Goal: Task Accomplishment & Management: Use online tool/utility

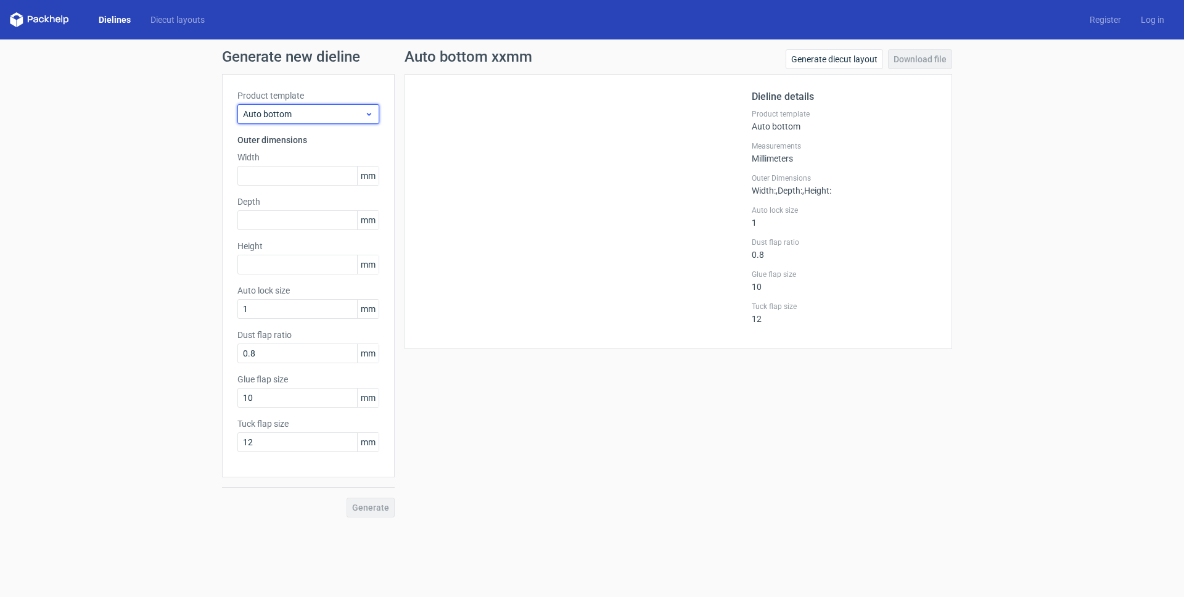
click at [323, 116] on span "Auto bottom" at bounding box center [304, 114] width 122 height 12
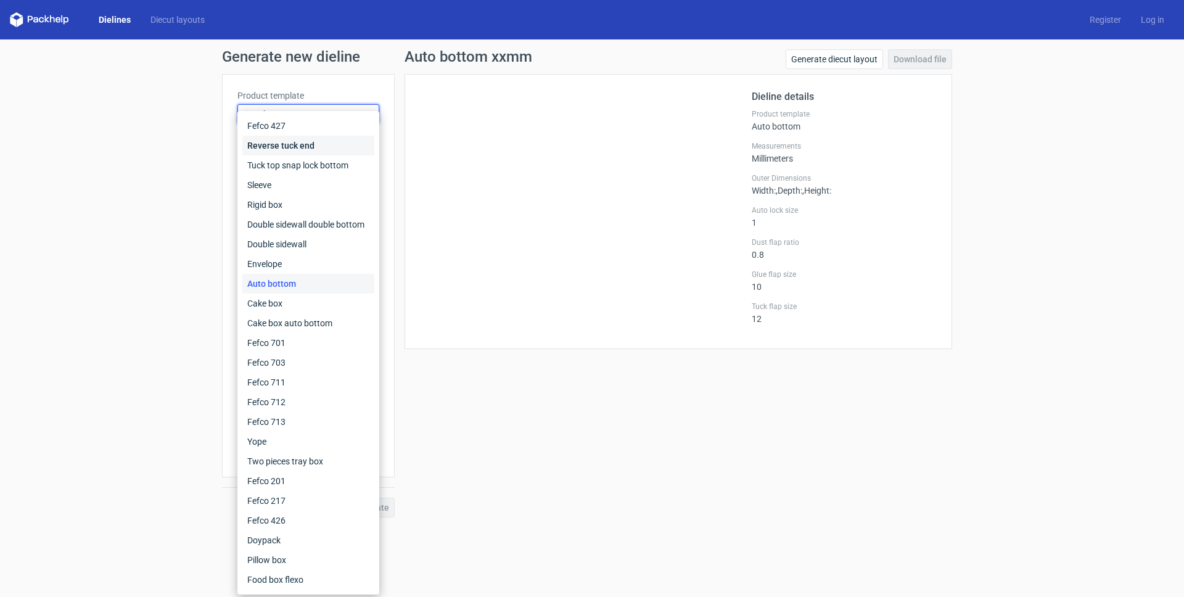
click at [307, 148] on div "Reverse tuck end" at bounding box center [308, 146] width 132 height 20
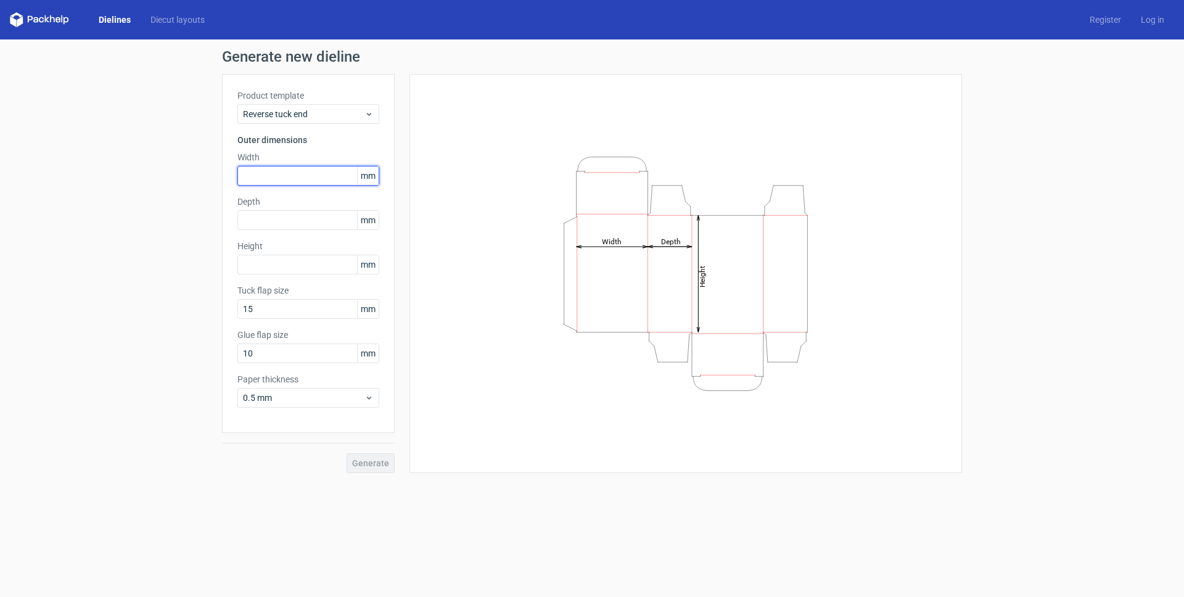
click at [278, 179] on input "text" at bounding box center [308, 176] width 142 height 20
type input "50"
type input "205"
drag, startPoint x: 237, startPoint y: 311, endPoint x: 242, endPoint y: 317, distance: 7.5
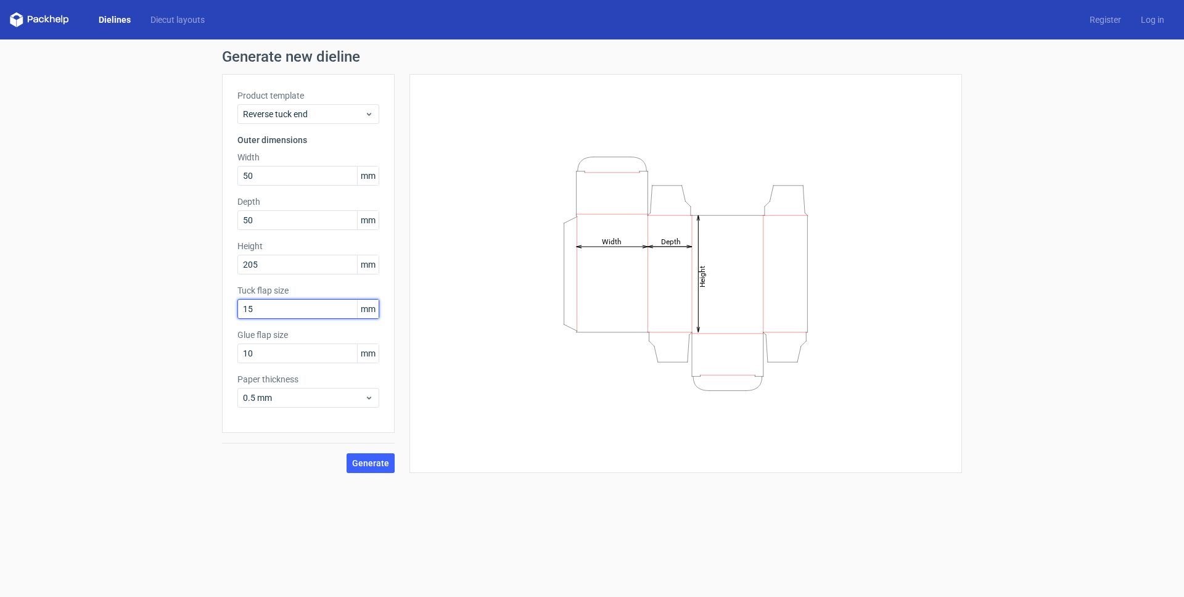
click at [221, 312] on div "Generate new dieline Product template Reverse tuck end Outer dimensions Width 5…" at bounding box center [592, 261] width 1184 height 444
drag, startPoint x: 150, startPoint y: 346, endPoint x: 161, endPoint y: 348, distance: 11.3
click at [150, 346] on div "Generate new dieline Product template Reverse tuck end Outer dimensions Width 5…" at bounding box center [592, 261] width 1184 height 444
type input "15"
click at [273, 311] on input "15" at bounding box center [308, 309] width 142 height 20
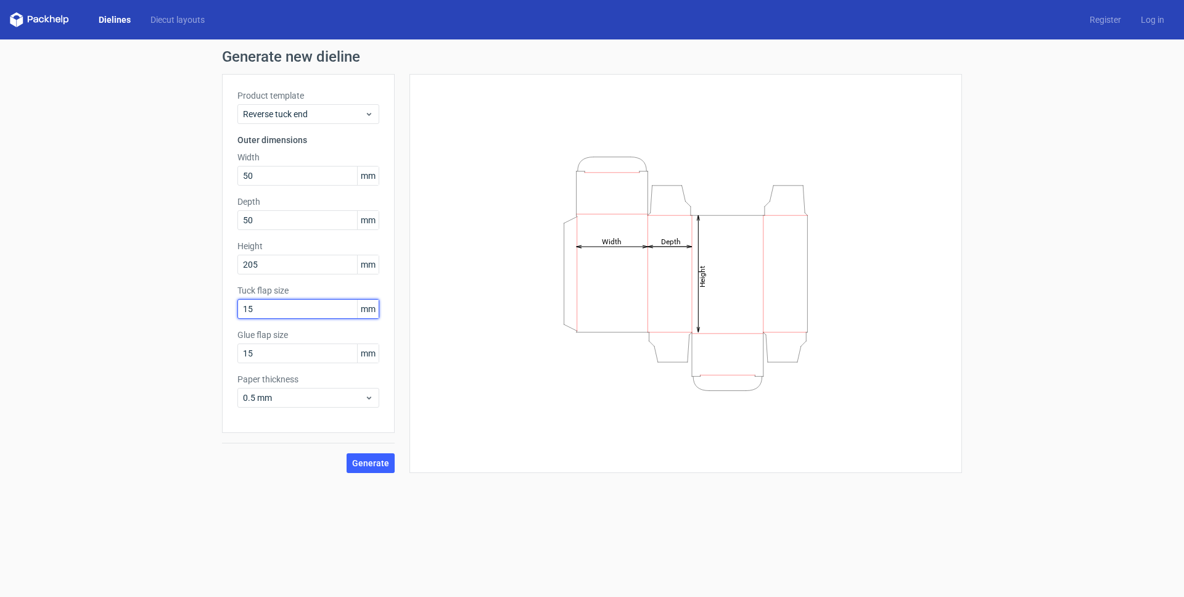
click at [176, 303] on div "Generate new dieline Product template Reverse tuck end Outer dimensions Width 5…" at bounding box center [592, 261] width 1184 height 444
type input "20"
click at [289, 399] on span "0.5 mm" at bounding box center [304, 398] width 122 height 12
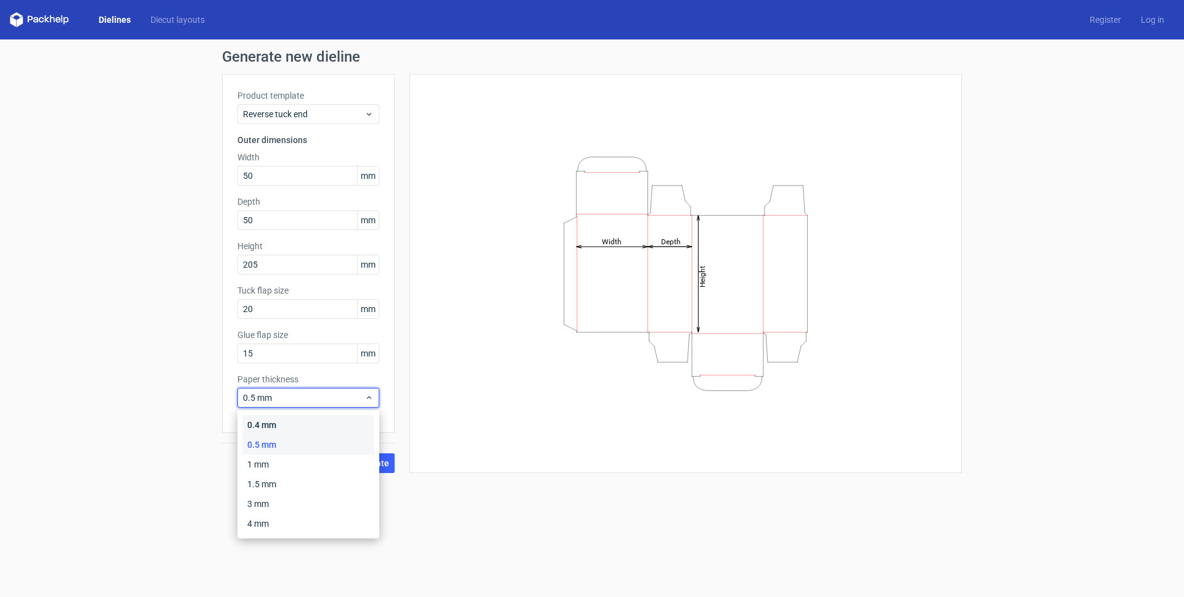
click at [273, 424] on div "0.4 mm" at bounding box center [308, 425] width 132 height 20
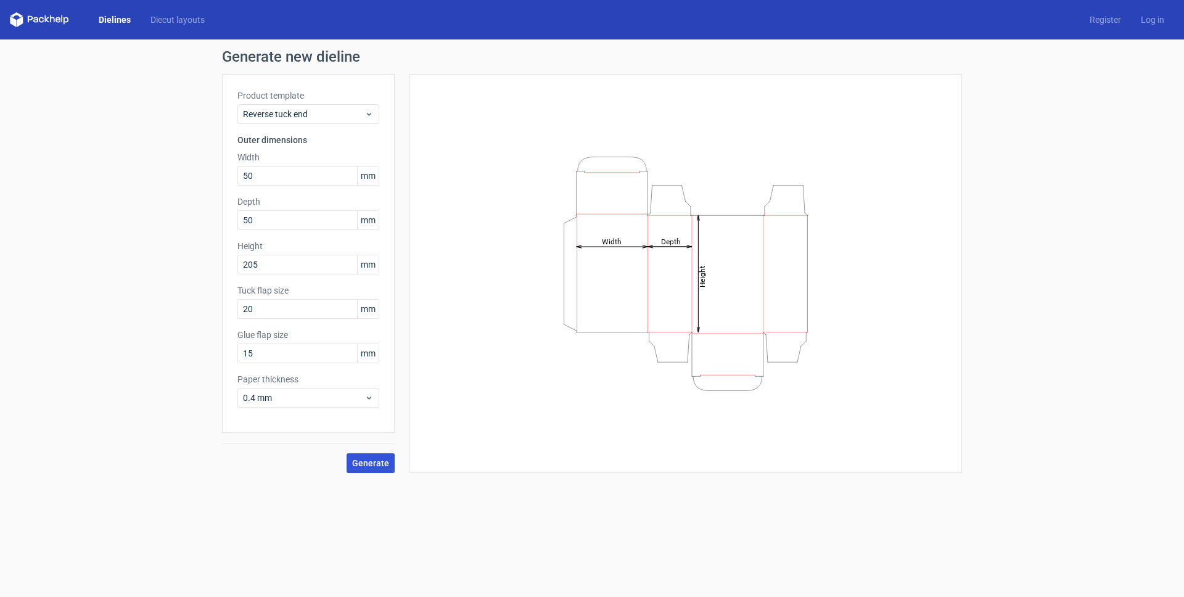
click at [381, 462] on span "Generate" at bounding box center [370, 463] width 37 height 9
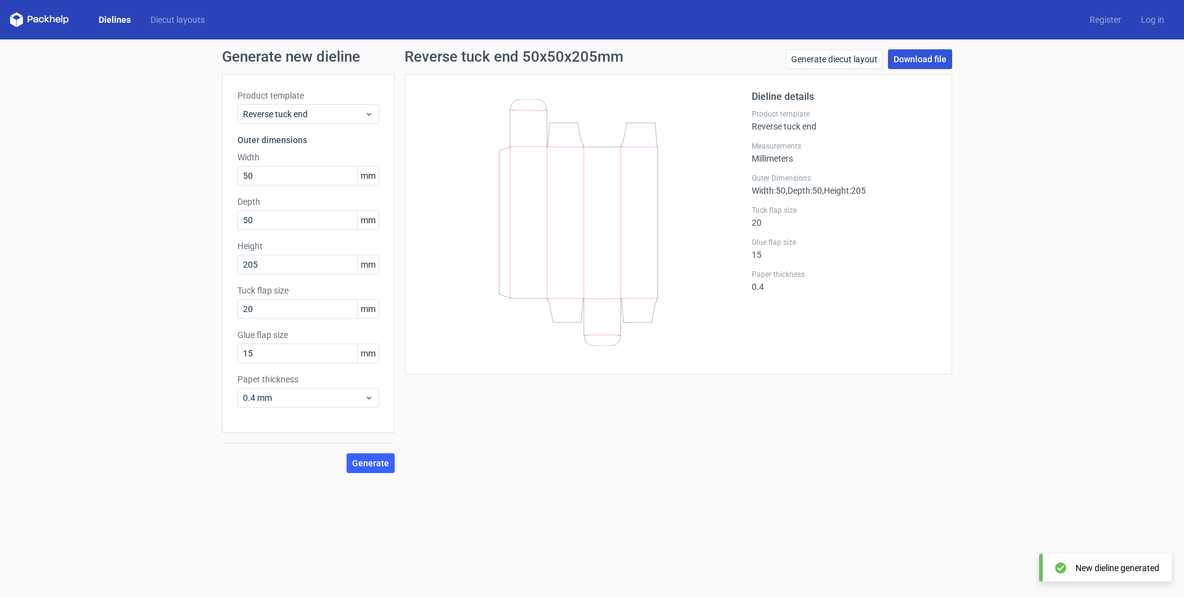
drag, startPoint x: 918, startPoint y: 59, endPoint x: 913, endPoint y: 65, distance: 7.4
click at [918, 59] on link "Download file" at bounding box center [920, 59] width 64 height 20
drag, startPoint x: 237, startPoint y: 172, endPoint x: 217, endPoint y: 173, distance: 21.0
click at [216, 173] on div "Generate new dieline Product template Reverse tuck end Outer dimensions Width 5…" at bounding box center [592, 261] width 1184 height 444
type input "55"
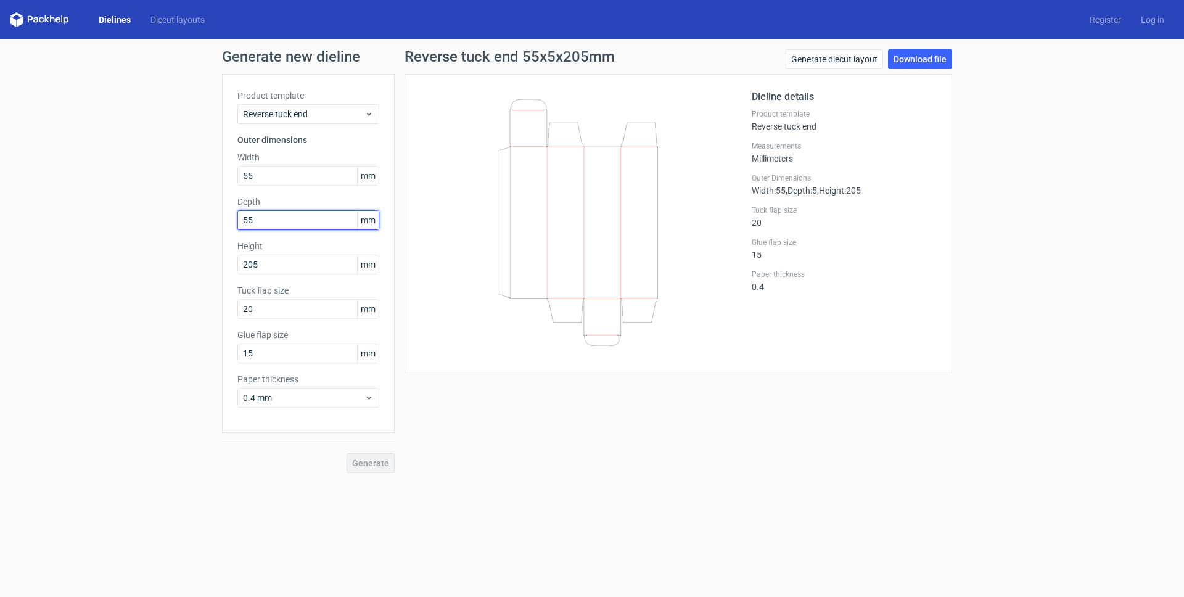
type input "55"
type input "110"
click at [372, 461] on span "Generate" at bounding box center [370, 463] width 37 height 9
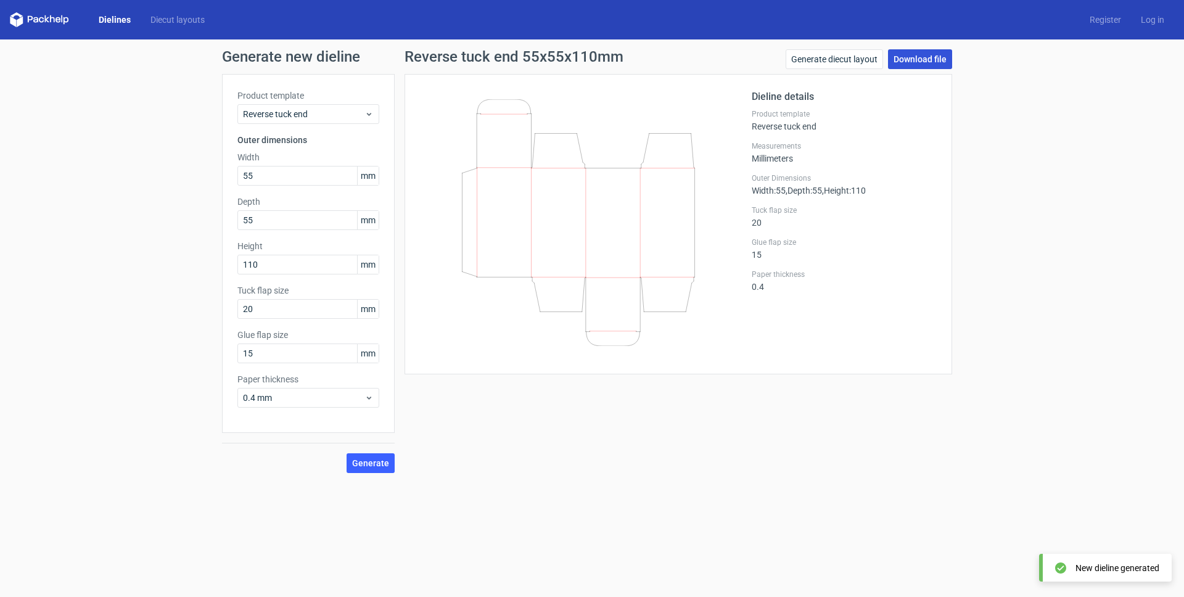
click at [923, 61] on link "Download file" at bounding box center [920, 59] width 64 height 20
